Goal: Share content

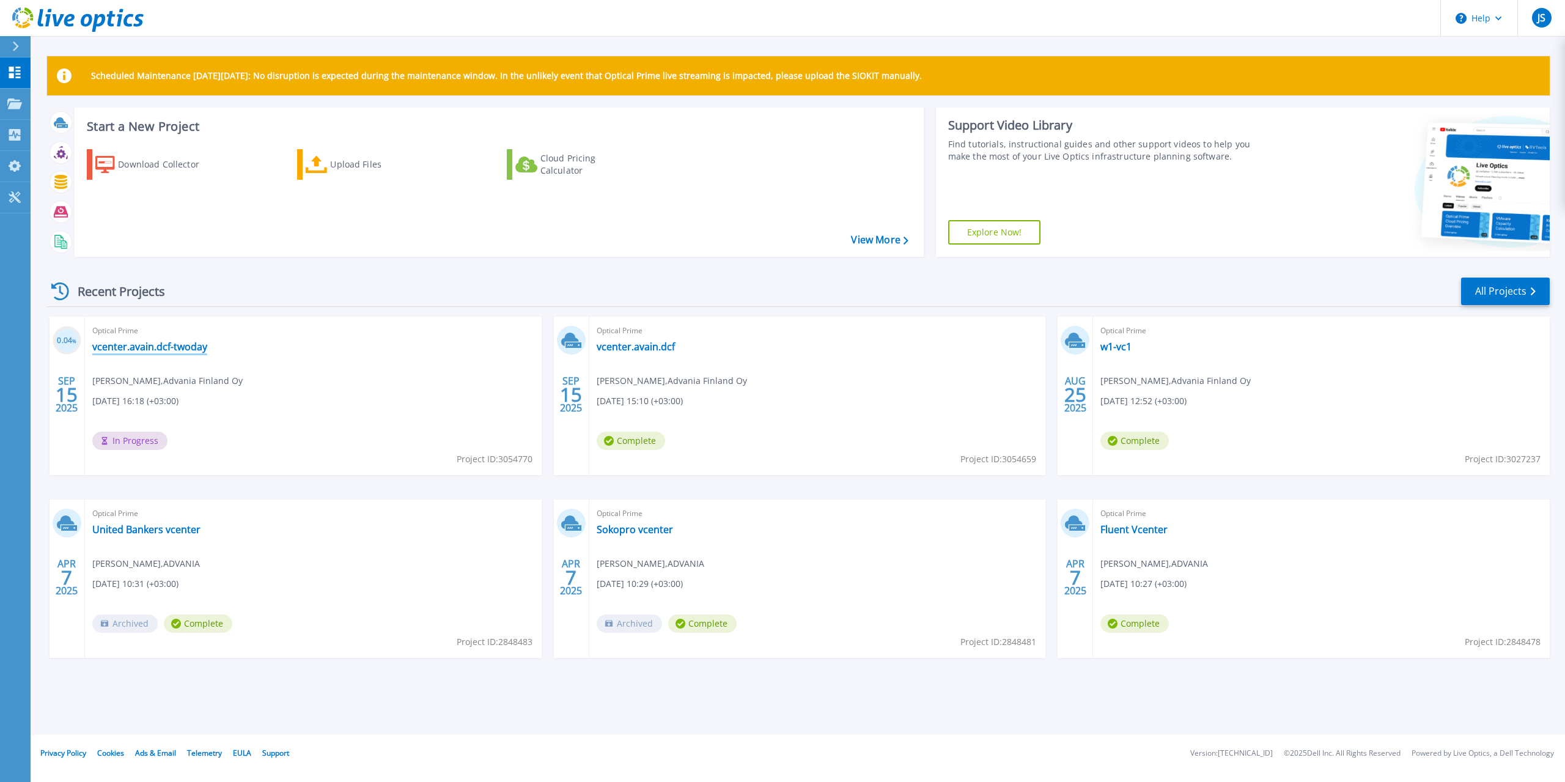
click at [141, 350] on link "vcenter.avain.dcf-twoday" at bounding box center [149, 347] width 115 height 12
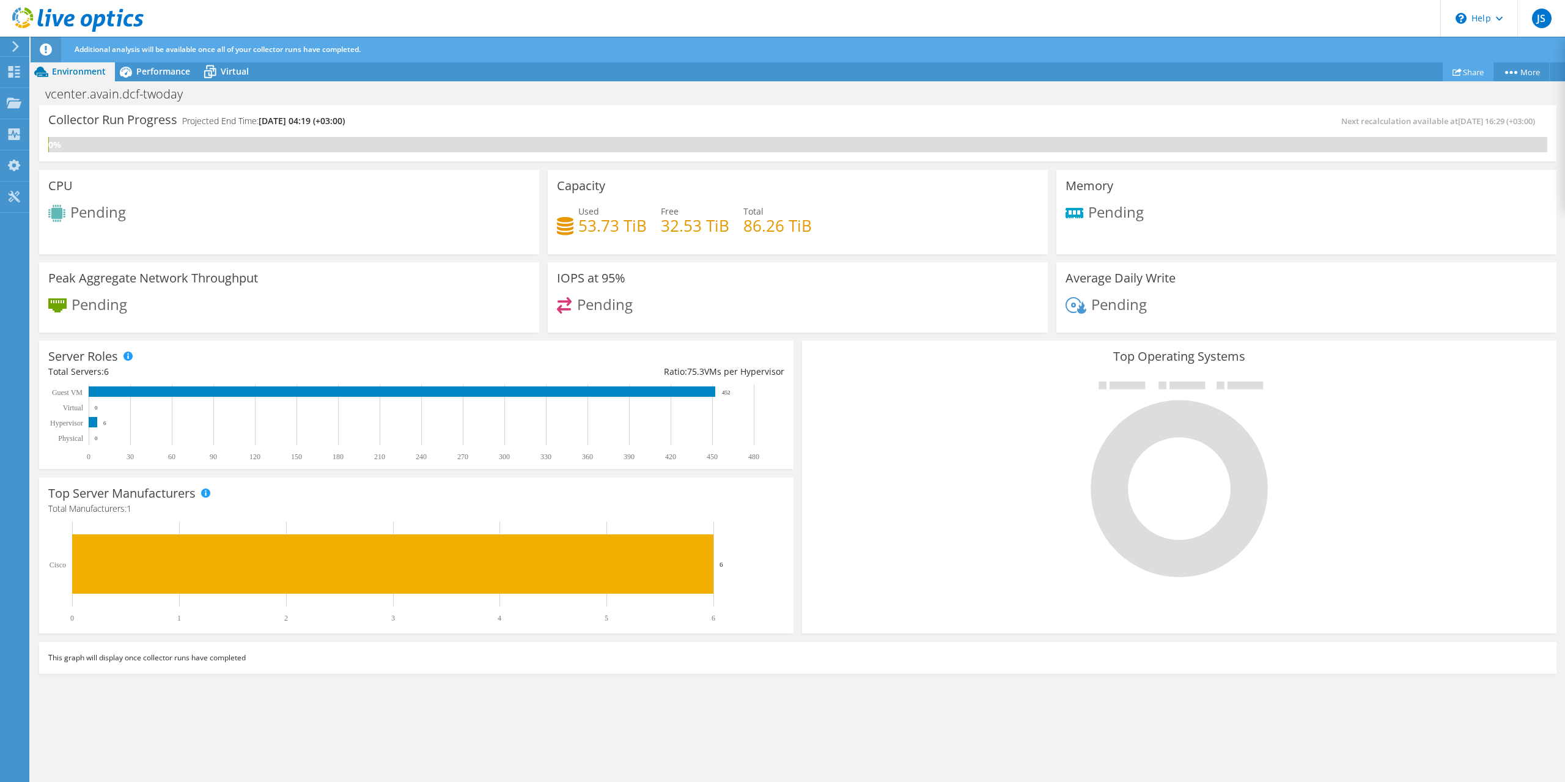
click at [1469, 73] on link "Share" at bounding box center [1468, 71] width 51 height 19
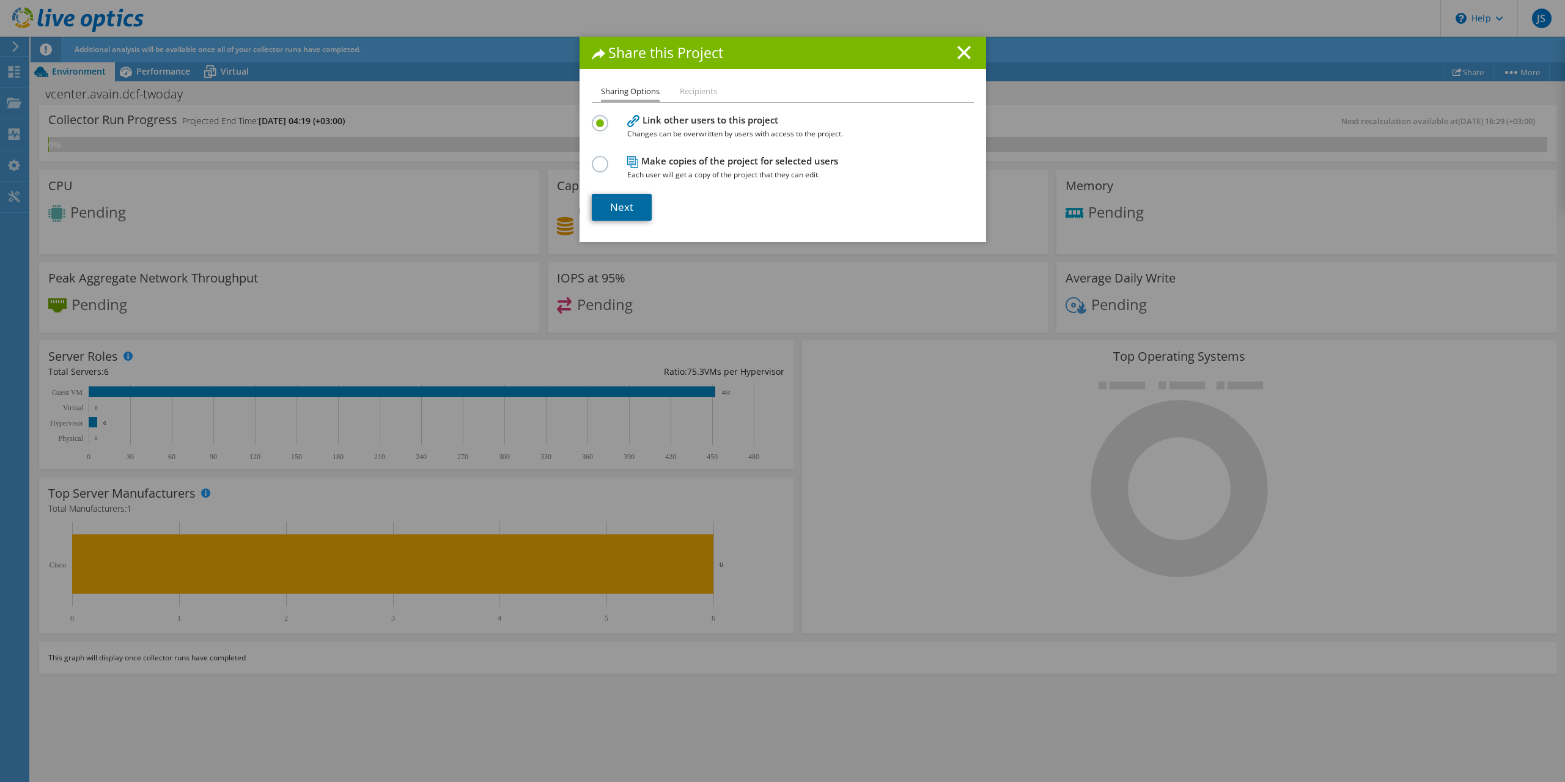
click at [600, 212] on link "Next" at bounding box center [622, 207] width 60 height 27
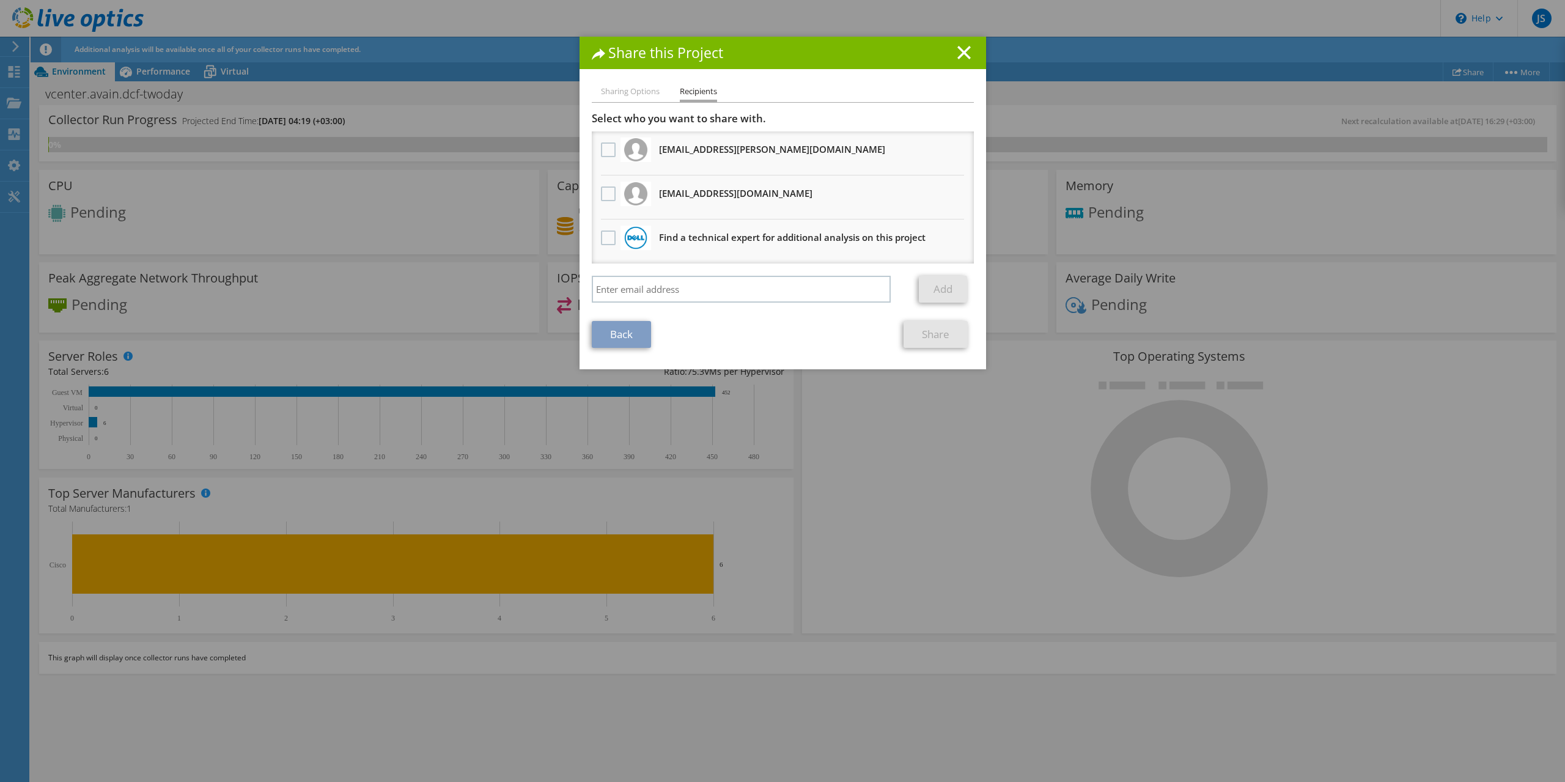
click at [599, 204] on div at bounding box center [608, 195] width 21 height 26
click at [599, 186] on div at bounding box center [608, 195] width 21 height 26
click at [607, 194] on label at bounding box center [610, 193] width 18 height 15
click at [0, 0] on input "checkbox" at bounding box center [0, 0] width 0 height 0
click at [919, 334] on link "Share" at bounding box center [936, 334] width 64 height 27
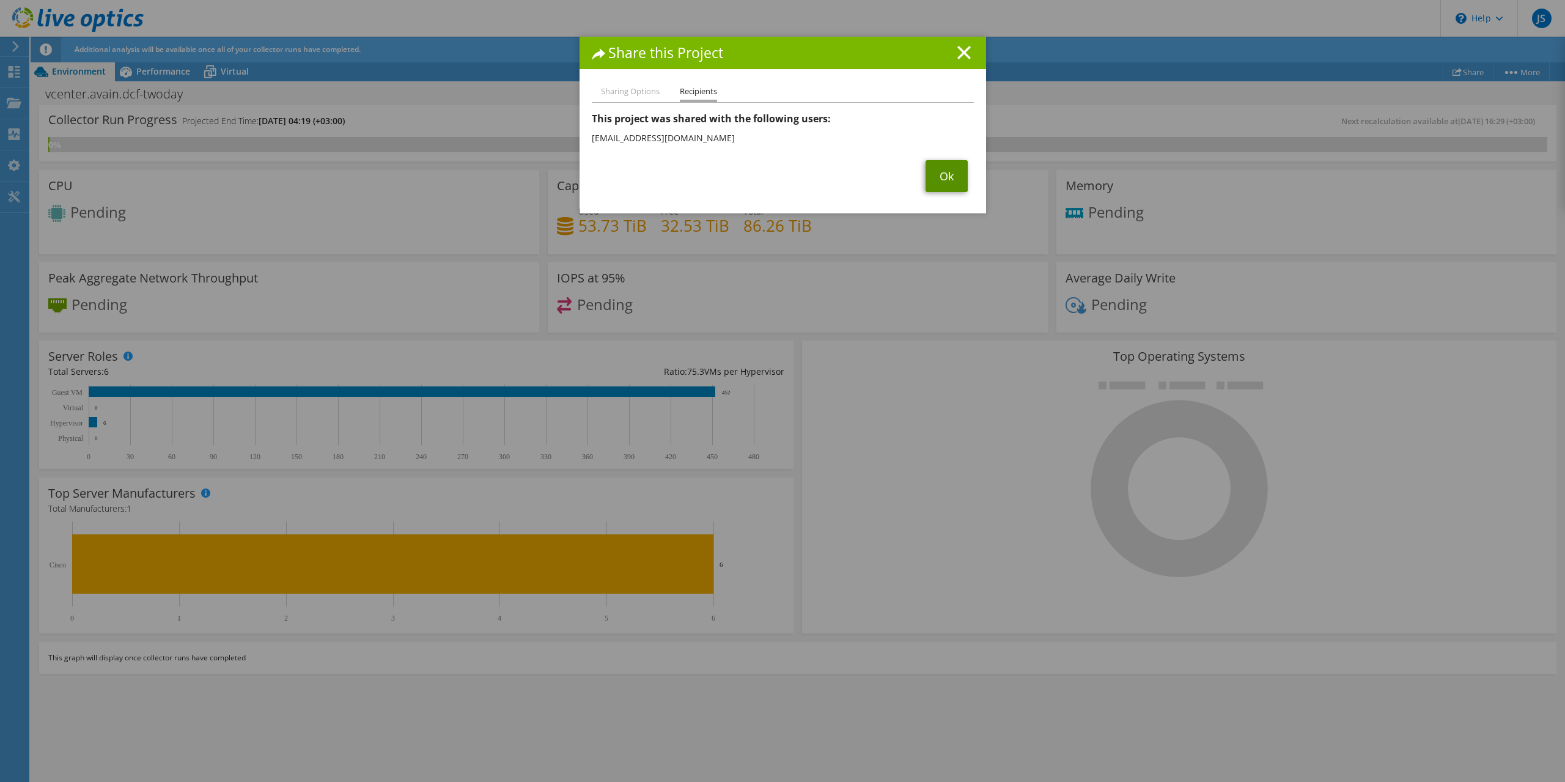
click at [942, 175] on link "Ok" at bounding box center [947, 176] width 42 height 32
